Goal: Navigation & Orientation: Find specific page/section

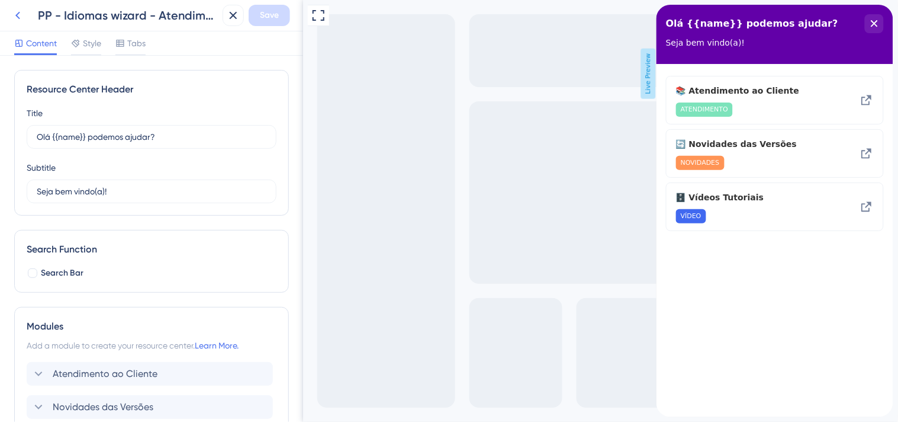
click at [22, 14] on icon at bounding box center [18, 15] width 14 height 14
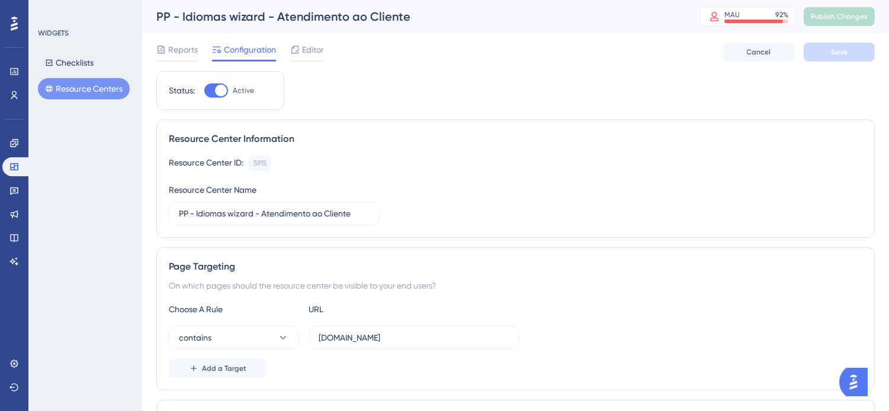
click at [67, 84] on button "Resource Centers" at bounding box center [84, 88] width 92 height 21
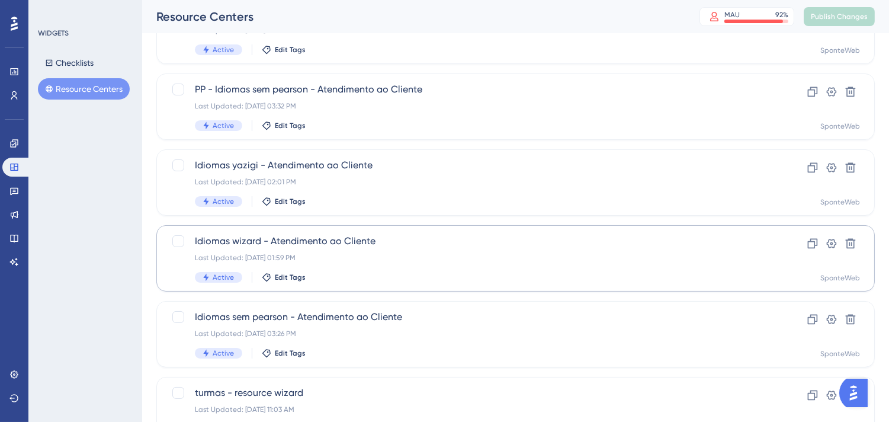
scroll to position [329, 0]
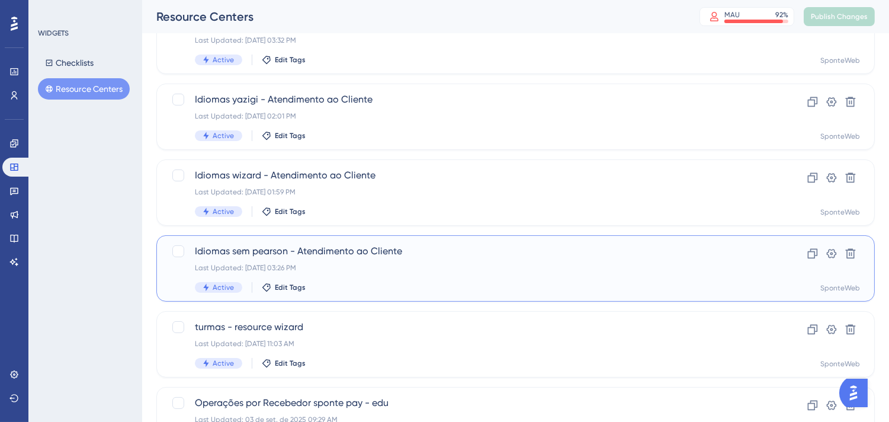
click at [438, 261] on div "Idiomas sem pearson - Atendimento ao Cliente Last Updated: [DATE] 03:26 PM Acti…" at bounding box center [468, 268] width 546 height 49
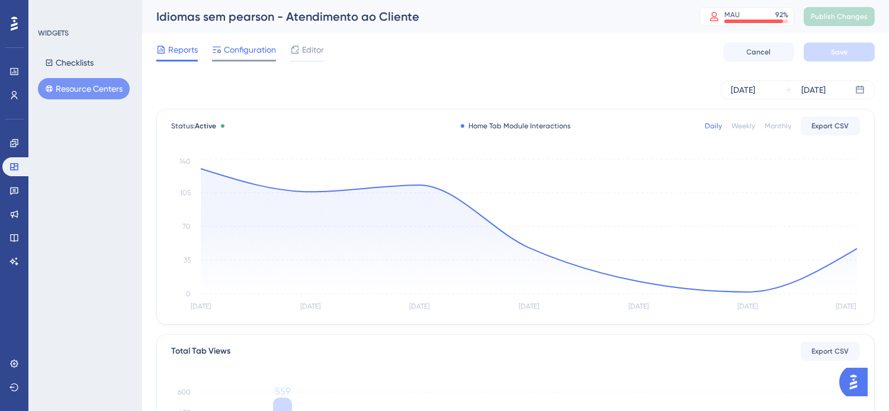
click at [249, 50] on span "Configuration" at bounding box center [250, 50] width 52 height 14
